Goal: Book appointment/travel/reservation

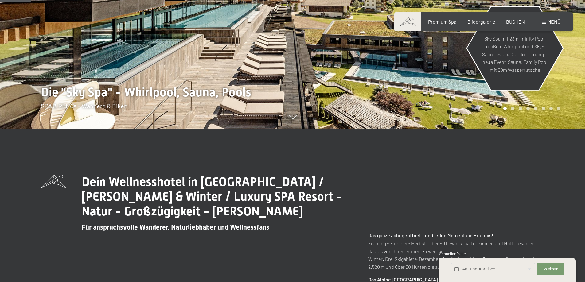
scroll to position [307, 0]
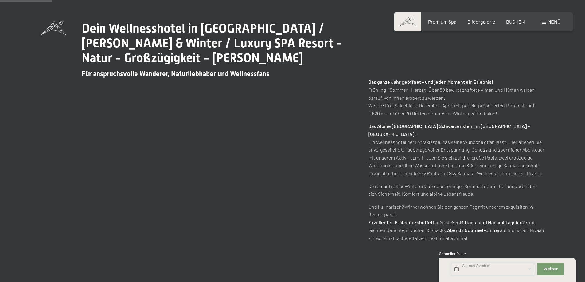
click at [501, 269] on input "text" at bounding box center [493, 269] width 84 height 13
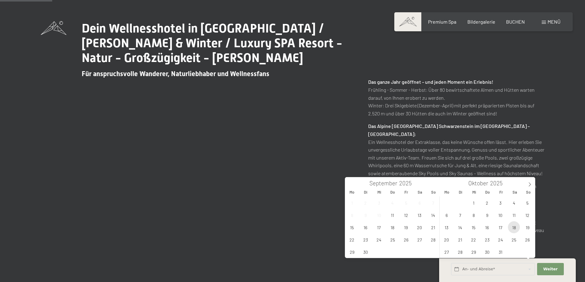
click at [515, 228] on span "18" at bounding box center [514, 227] width 12 height 12
click at [526, 228] on span "19" at bounding box center [527, 227] width 12 height 12
type input "Sa. 18.10.2025 - So. 19.10.2025"
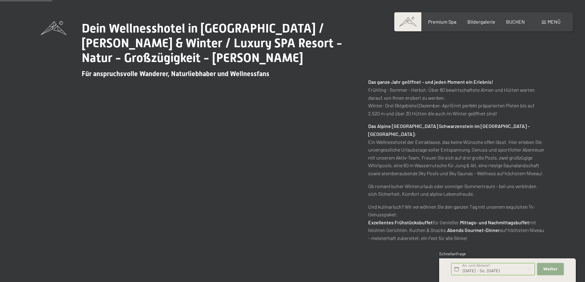
click at [551, 266] on button "Weiter Adressfelder ausblenden" at bounding box center [550, 269] width 26 height 13
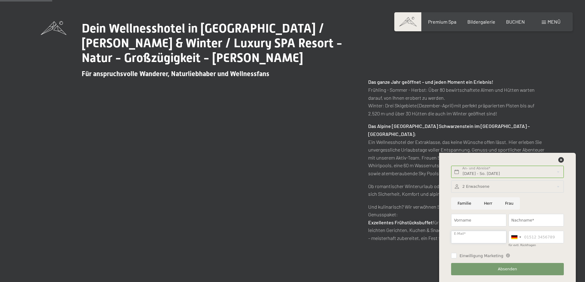
click at [487, 238] on input "E-Mail*" at bounding box center [478, 237] width 55 height 13
type input "lisa.holzner97@gmail.com"
click at [495, 220] on input "Vorname" at bounding box center [478, 220] width 55 height 13
type input "Lisa"
type input "Holzner"
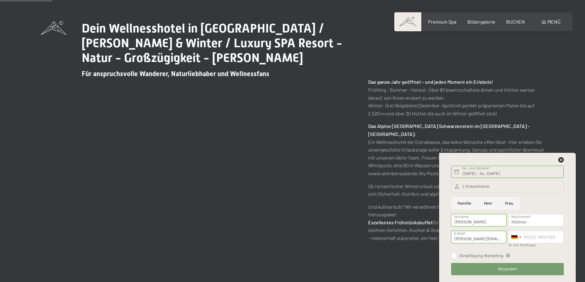
click at [509, 203] on input "Frau" at bounding box center [508, 203] width 21 height 13
radio input "true"
click at [534, 170] on input "Sa. 18.10.2025 - So. 19.10.2025" at bounding box center [507, 172] width 112 height 13
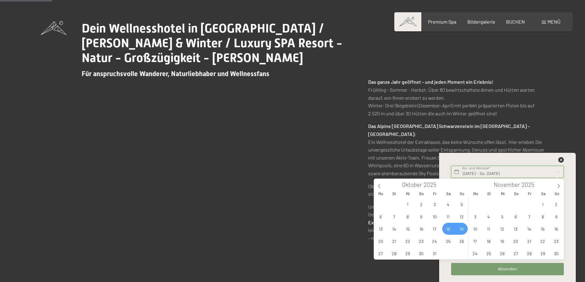
click at [533, 171] on input "Sa. 18.10.2025 - So. 19.10.2025" at bounding box center [507, 172] width 112 height 13
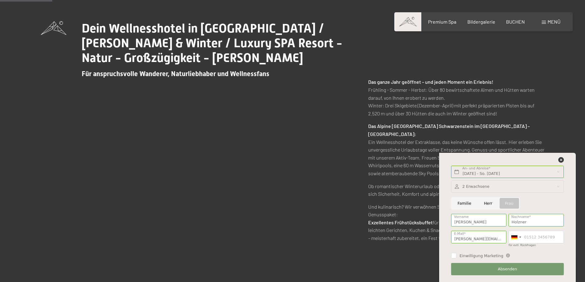
click at [555, 110] on div "Dein Wellnesshotel in Südtirol / Sommer & Winter / Luxury SPA Resort - Natur - …" at bounding box center [292, 131] width 549 height 221
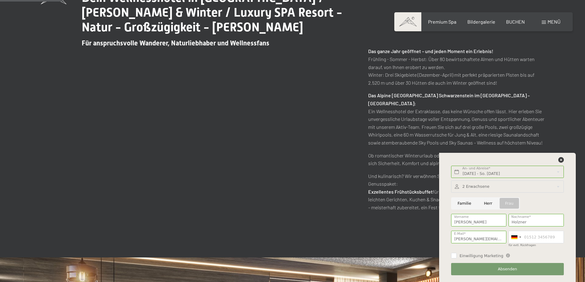
scroll to position [368, 0]
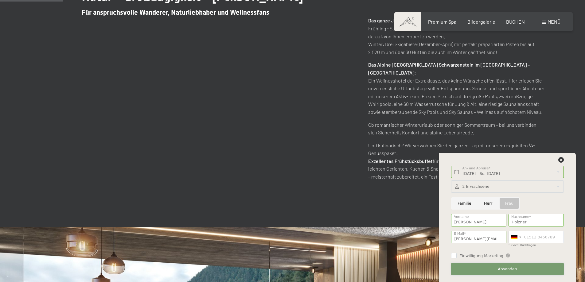
click at [510, 269] on span "Absenden" at bounding box center [506, 269] width 19 height 6
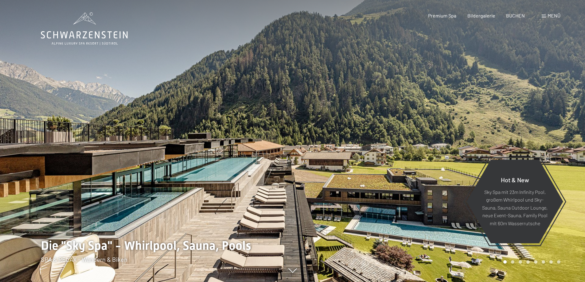
click at [555, 14] on span "Menü" at bounding box center [553, 16] width 13 height 6
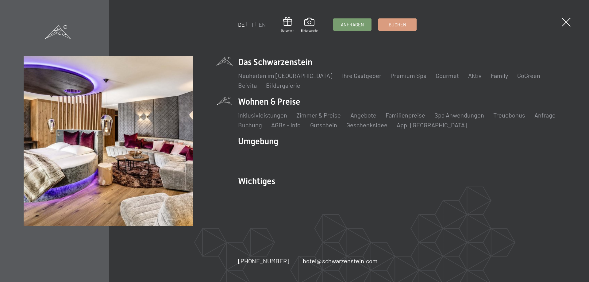
click at [290, 104] on li "Wohnen & Preise Inklusivleistungen [PERSON_NAME] & Preise Liste Angebote Liste …" at bounding box center [401, 112] width 327 height 33
click at [326, 117] on link "Zimmer & Preise" at bounding box center [318, 114] width 44 height 7
